Goal: Transaction & Acquisition: Purchase product/service

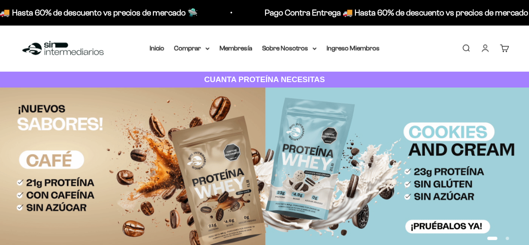
click at [191, 47] on summary "Comprar" at bounding box center [191, 48] width 35 height 11
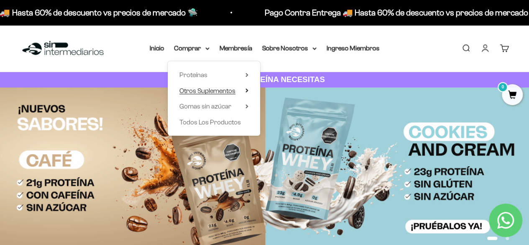
click at [235, 91] on summary "Otros Suplementos" at bounding box center [213, 90] width 69 height 11
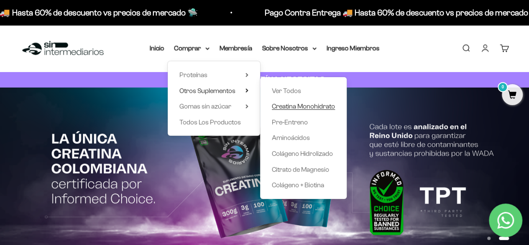
click at [301, 108] on span "Creatina Monohidrato" at bounding box center [303, 105] width 63 height 7
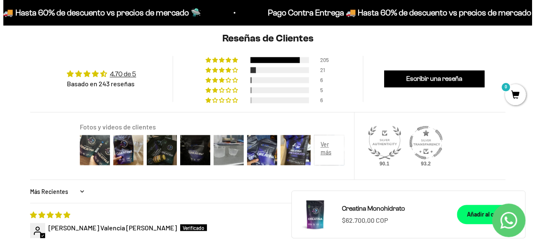
scroll to position [627, 0]
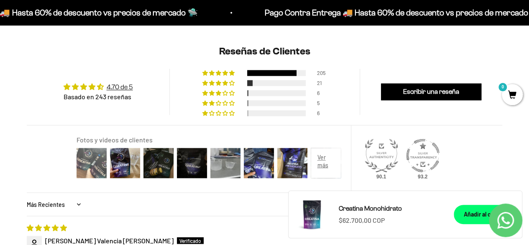
click at [80, 163] on img at bounding box center [91, 162] width 33 height 33
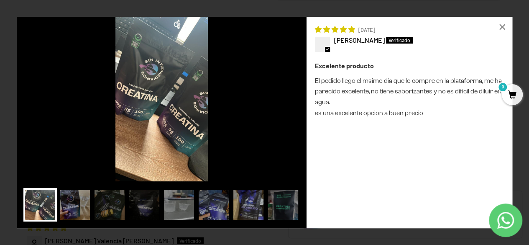
scroll to position [0, 1728]
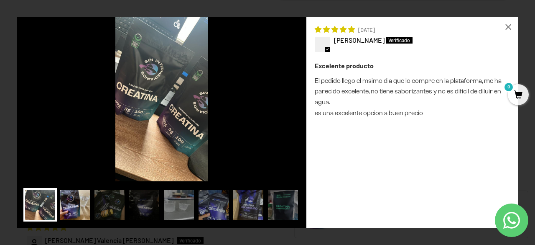
click at [73, 207] on img at bounding box center [74, 204] width 33 height 33
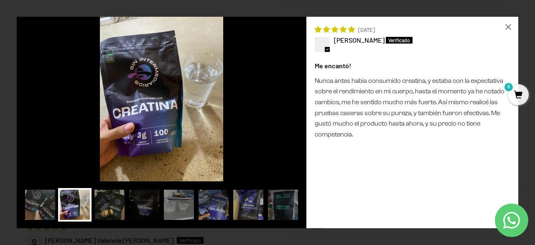
click at [106, 205] on img at bounding box center [109, 204] width 33 height 33
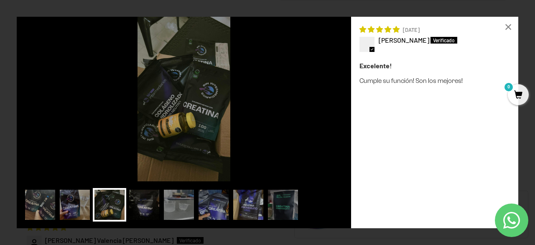
click at [143, 209] on img at bounding box center [144, 204] width 33 height 33
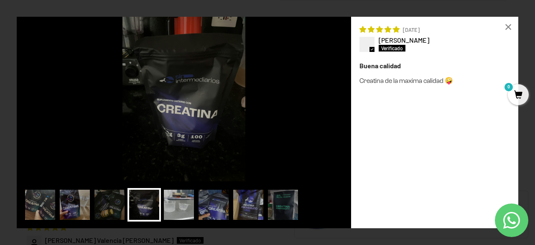
click at [177, 207] on img at bounding box center [178, 204] width 33 height 33
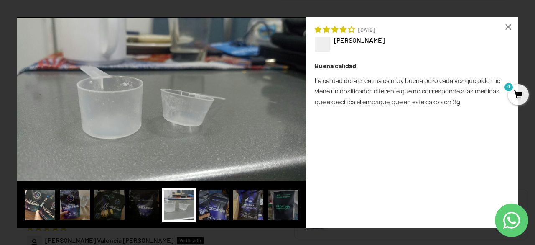
click at [40, 203] on img at bounding box center [39, 204] width 33 height 33
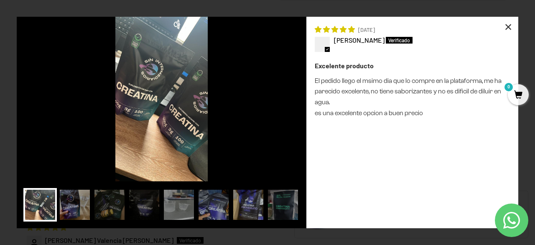
click at [512, 23] on div "×" at bounding box center [508, 27] width 20 height 20
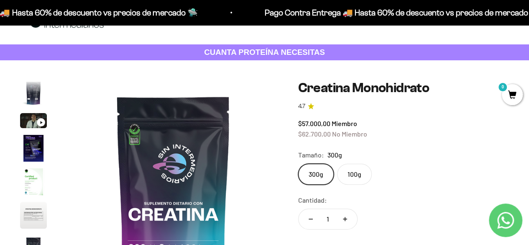
scroll to position [0, 0]
